Goal: Task Accomplishment & Management: Use online tool/utility

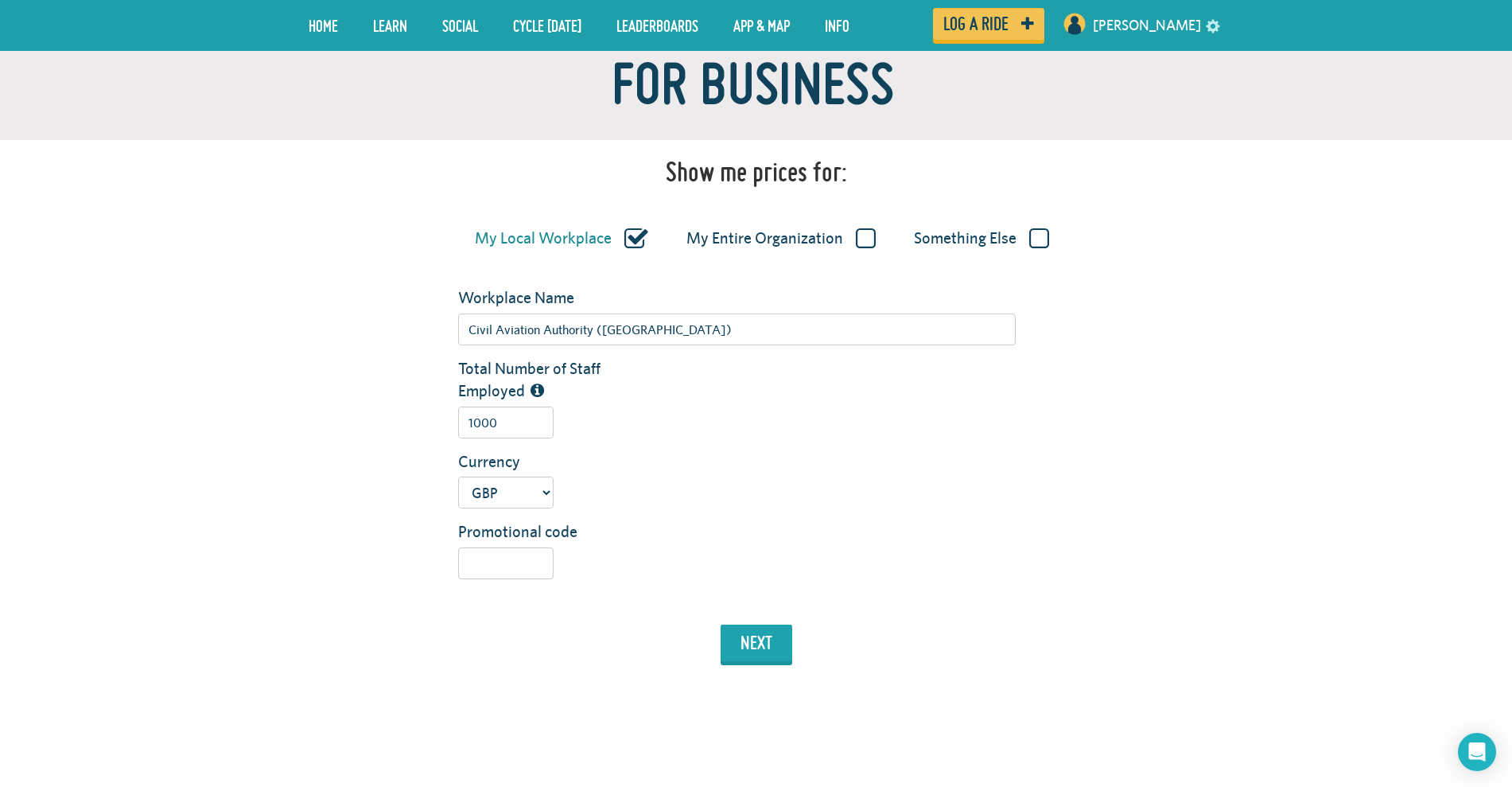
scroll to position [218, 0]
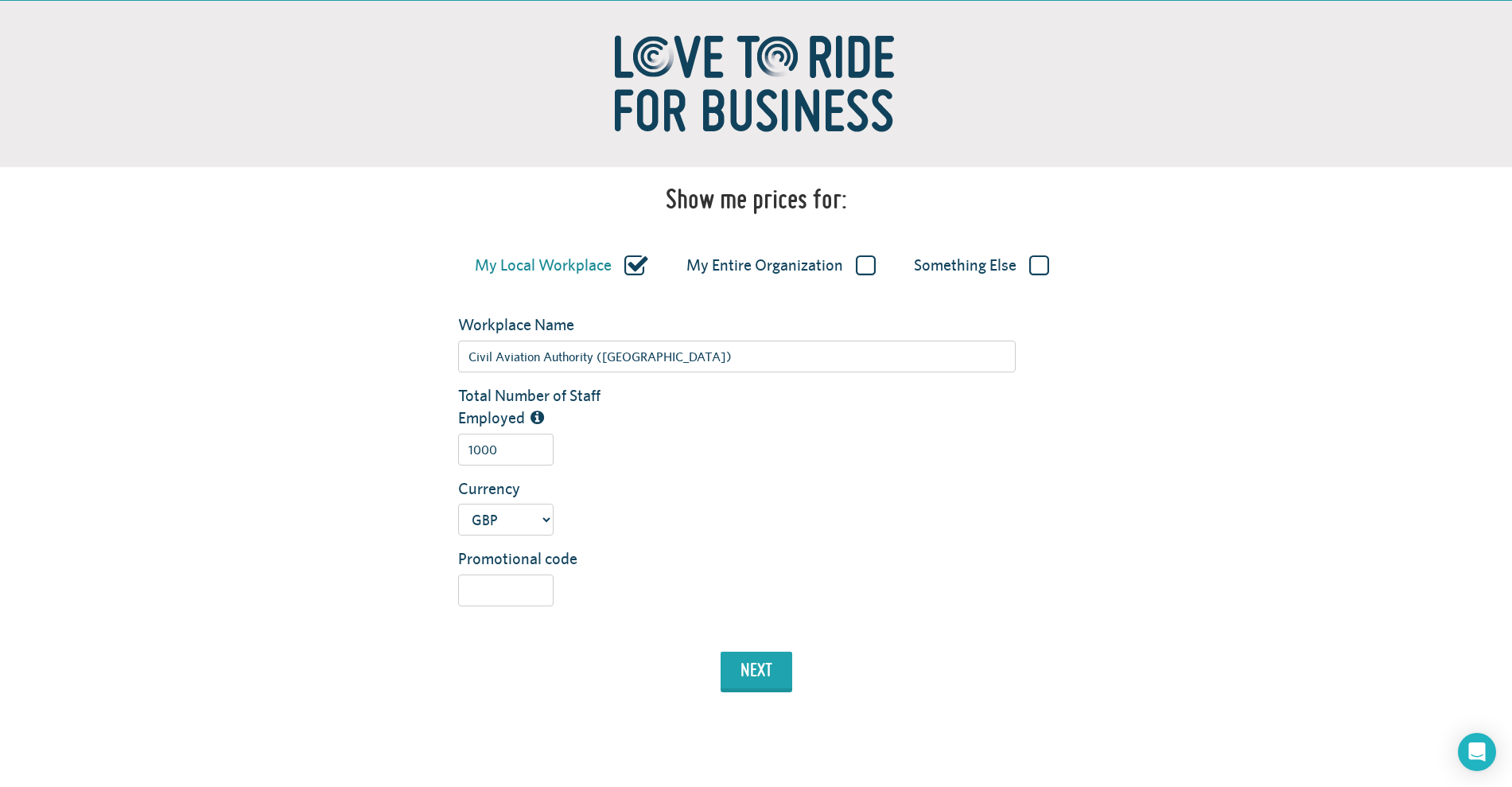
scroll to position [153, 0]
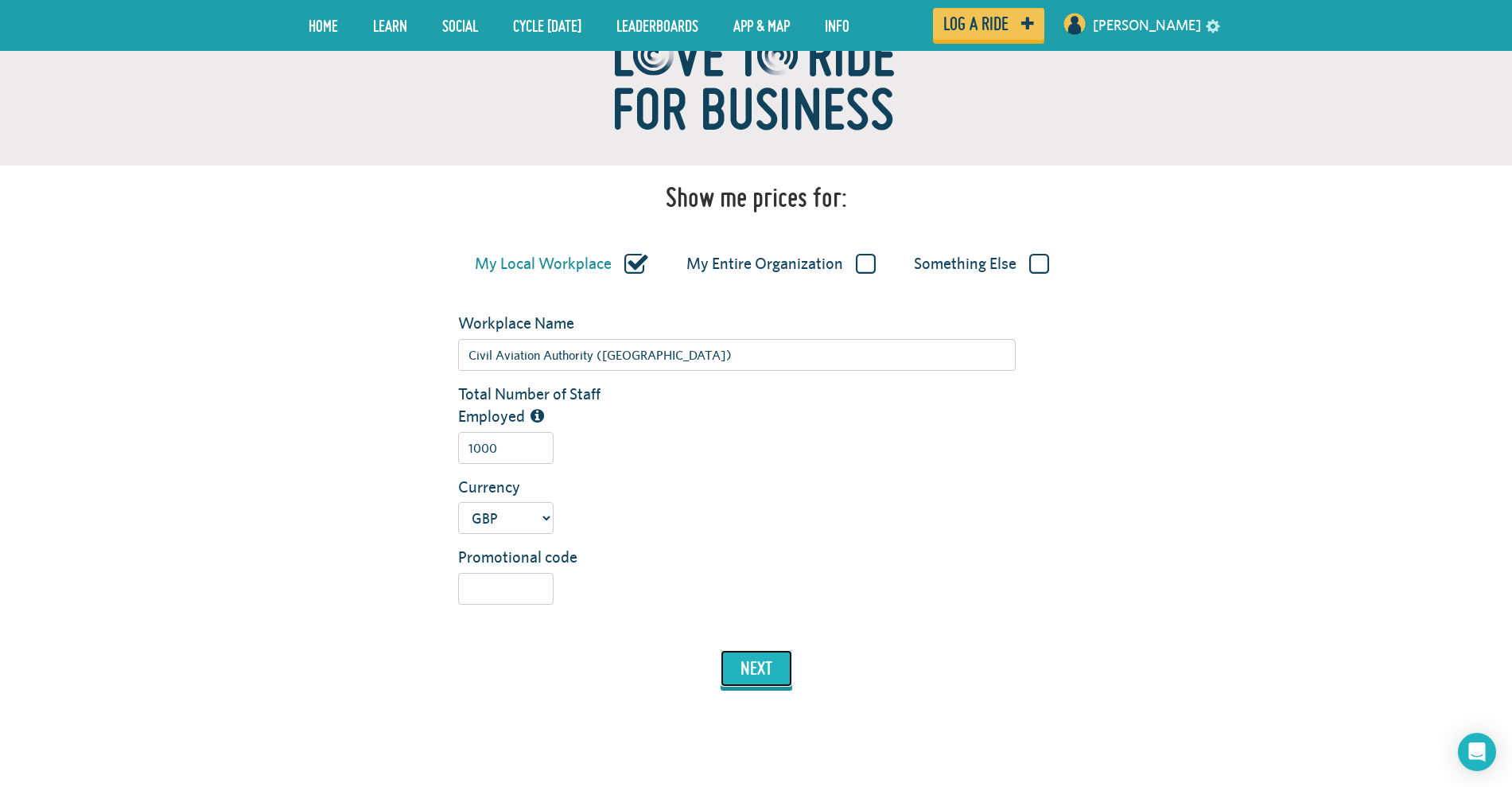
click at [776, 659] on button "next" at bounding box center [756, 668] width 72 height 37
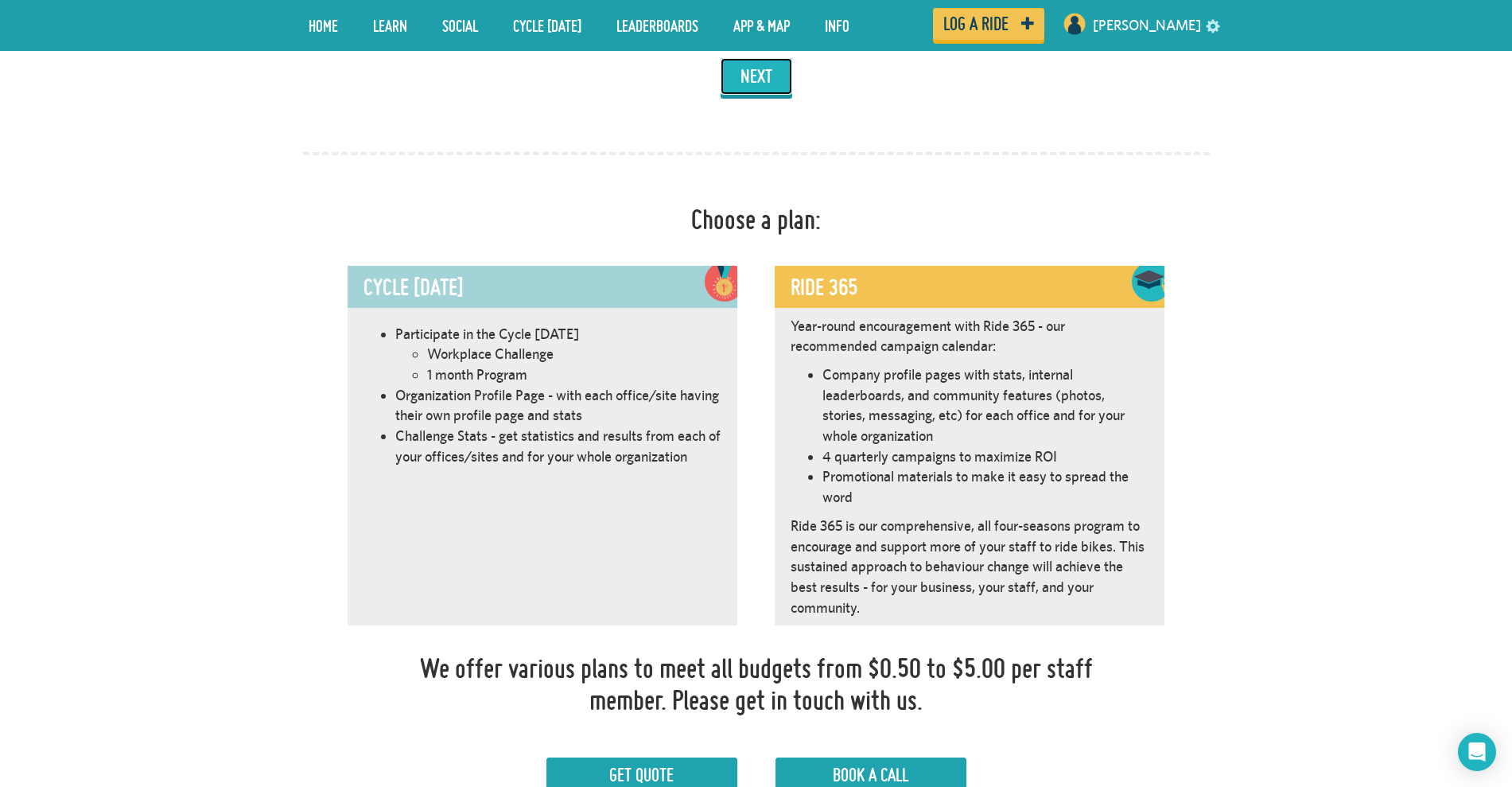
scroll to position [897, 0]
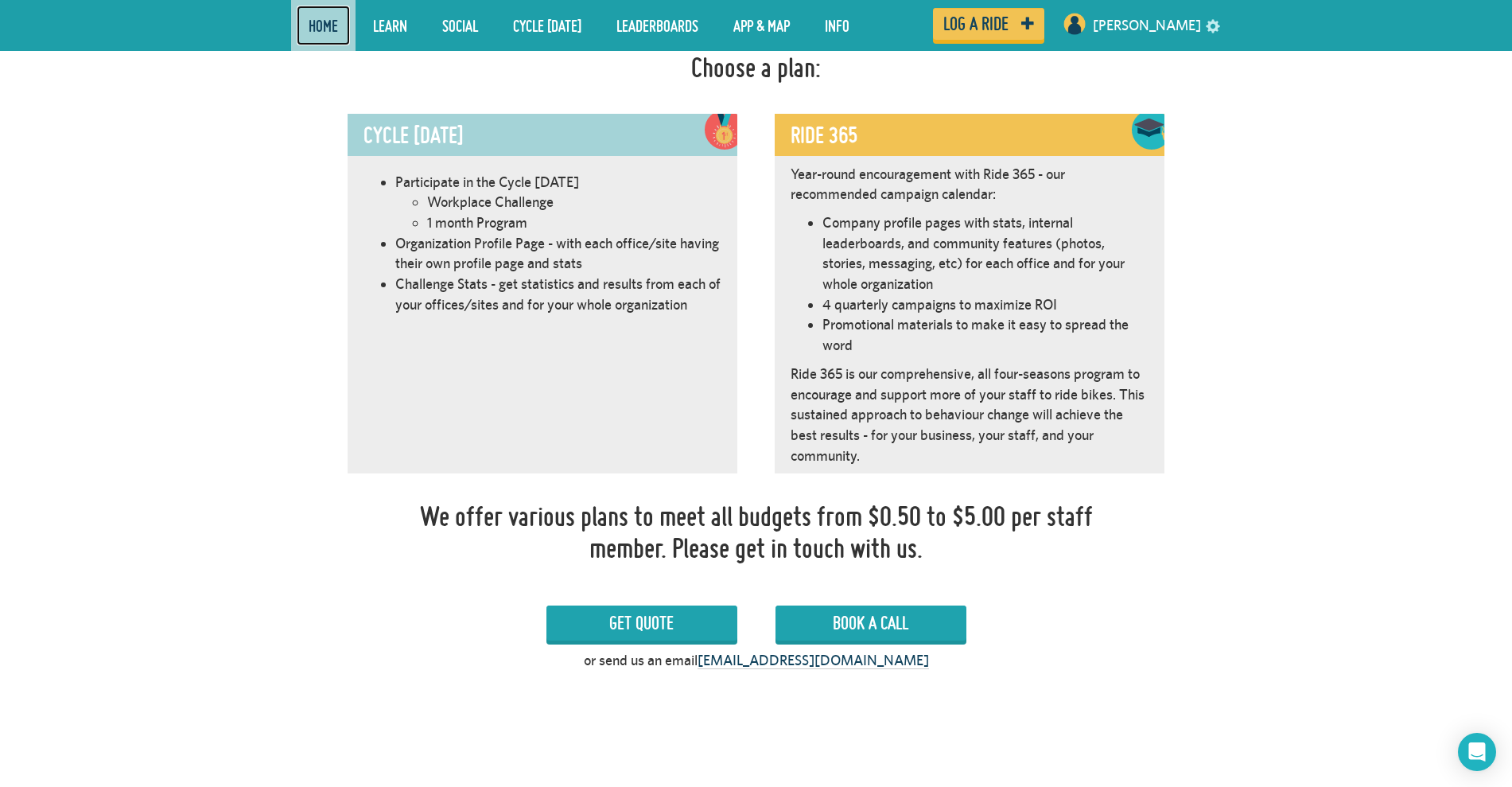
click at [332, 42] on link "Home" at bounding box center [323, 26] width 54 height 40
